Goal: Task Accomplishment & Management: Use online tool/utility

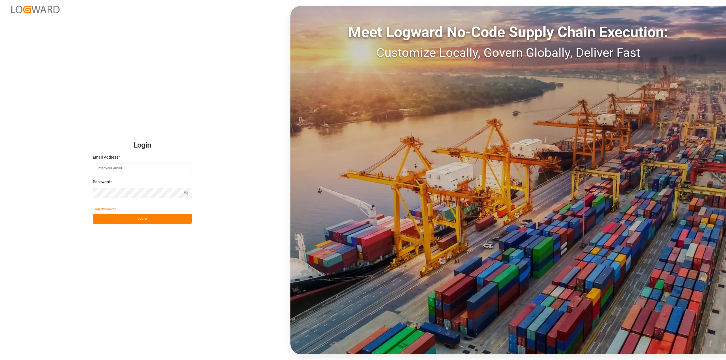
click at [116, 166] on input at bounding box center [142, 168] width 99 height 10
type input "[PERSON_NAME][EMAIL_ADDRESS][PERSON_NAME][DOMAIN_NAME]"
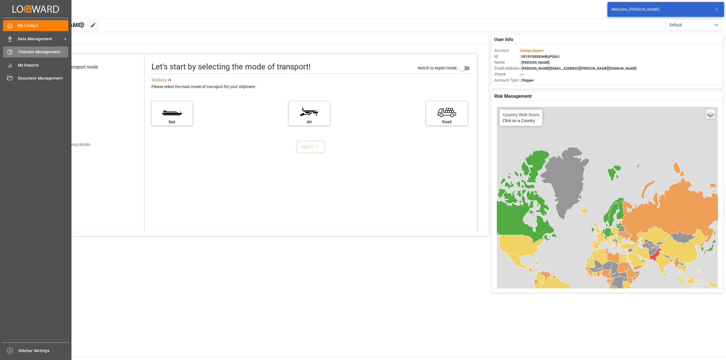
click at [8, 50] on icon at bounding box center [10, 52] width 5 height 5
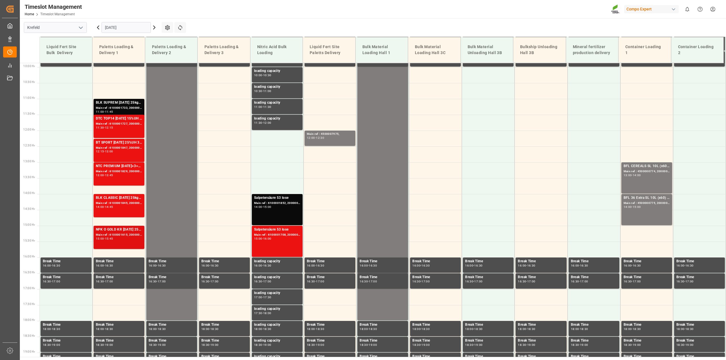
scroll to position [420, 0]
